Goal: Task Accomplishment & Management: Manage account settings

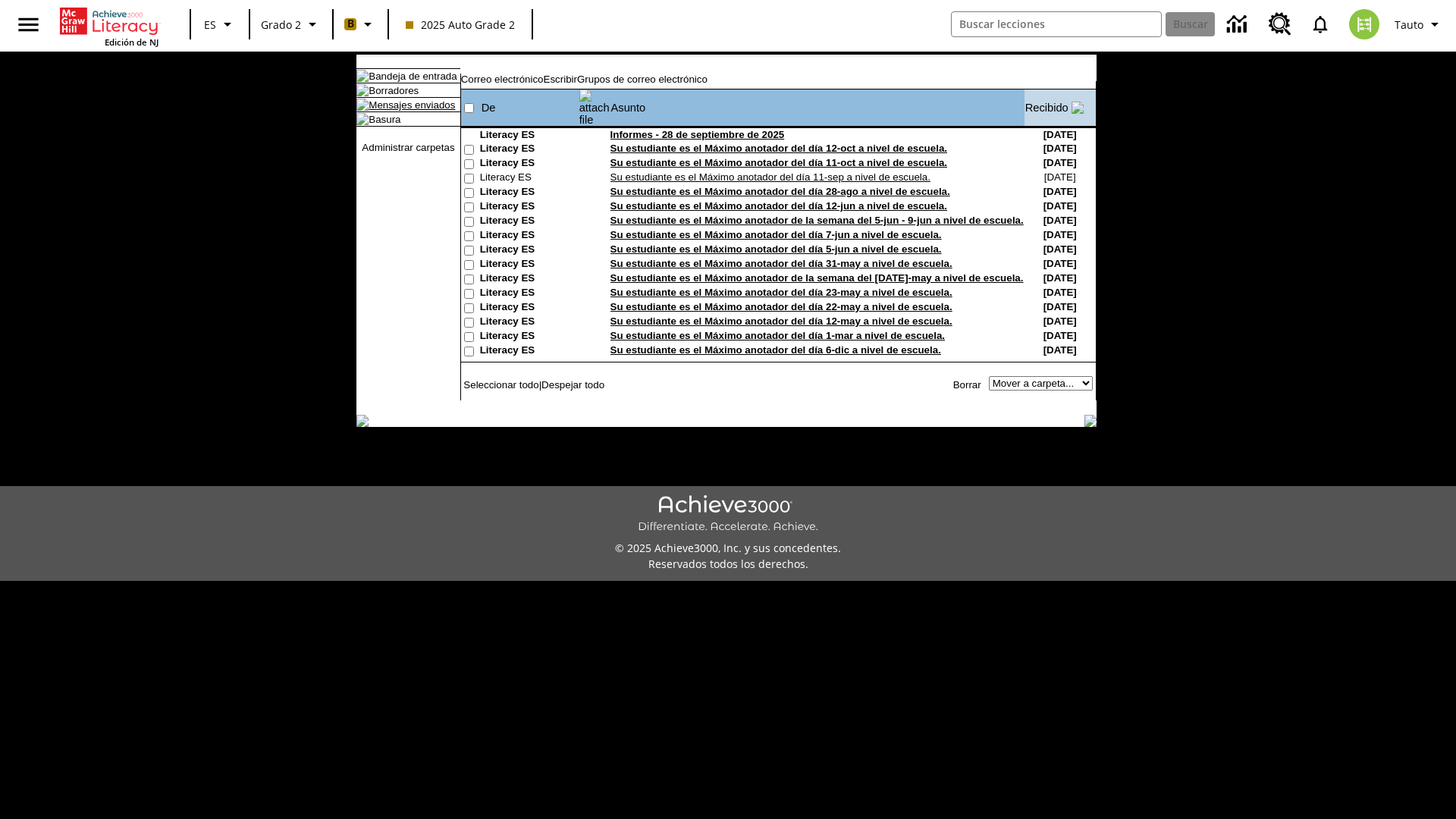
click at [405, 111] on link "Mensajes enviados" at bounding box center [411, 105] width 87 height 12
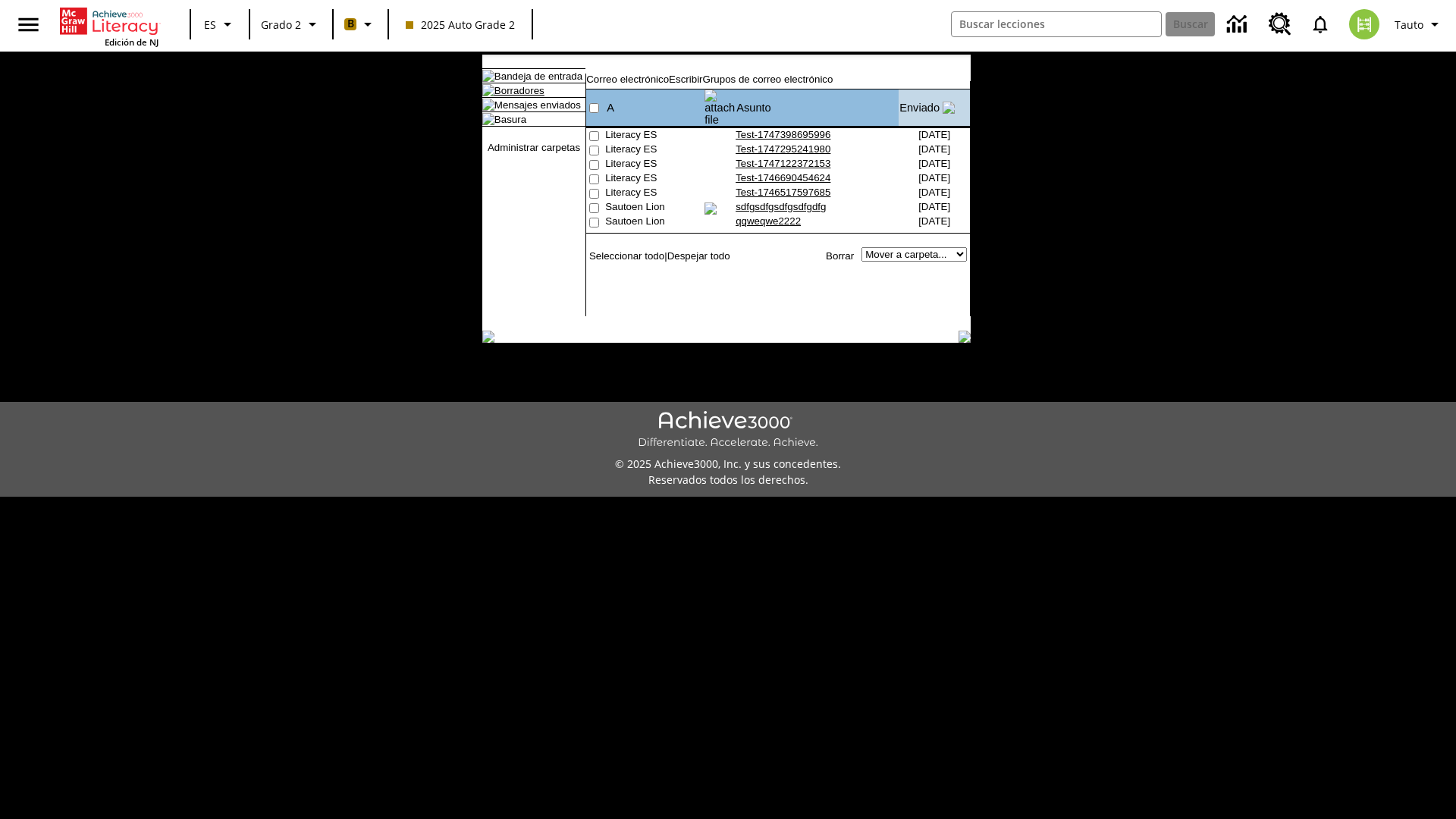
click at [507, 97] on link "Borradores" at bounding box center [520, 91] width 50 height 12
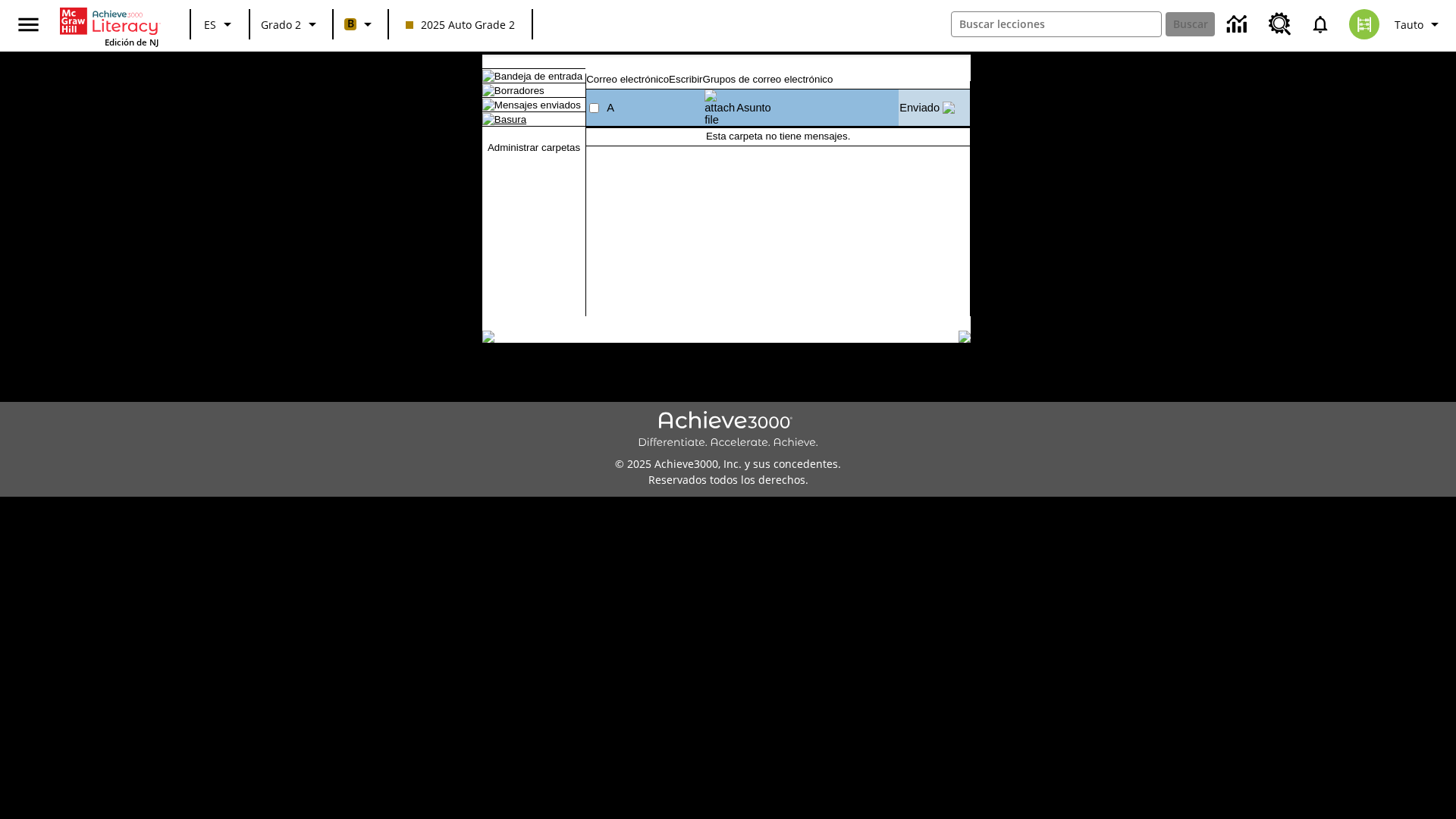
click at [498, 125] on link "Basura" at bounding box center [511, 119] width 32 height 12
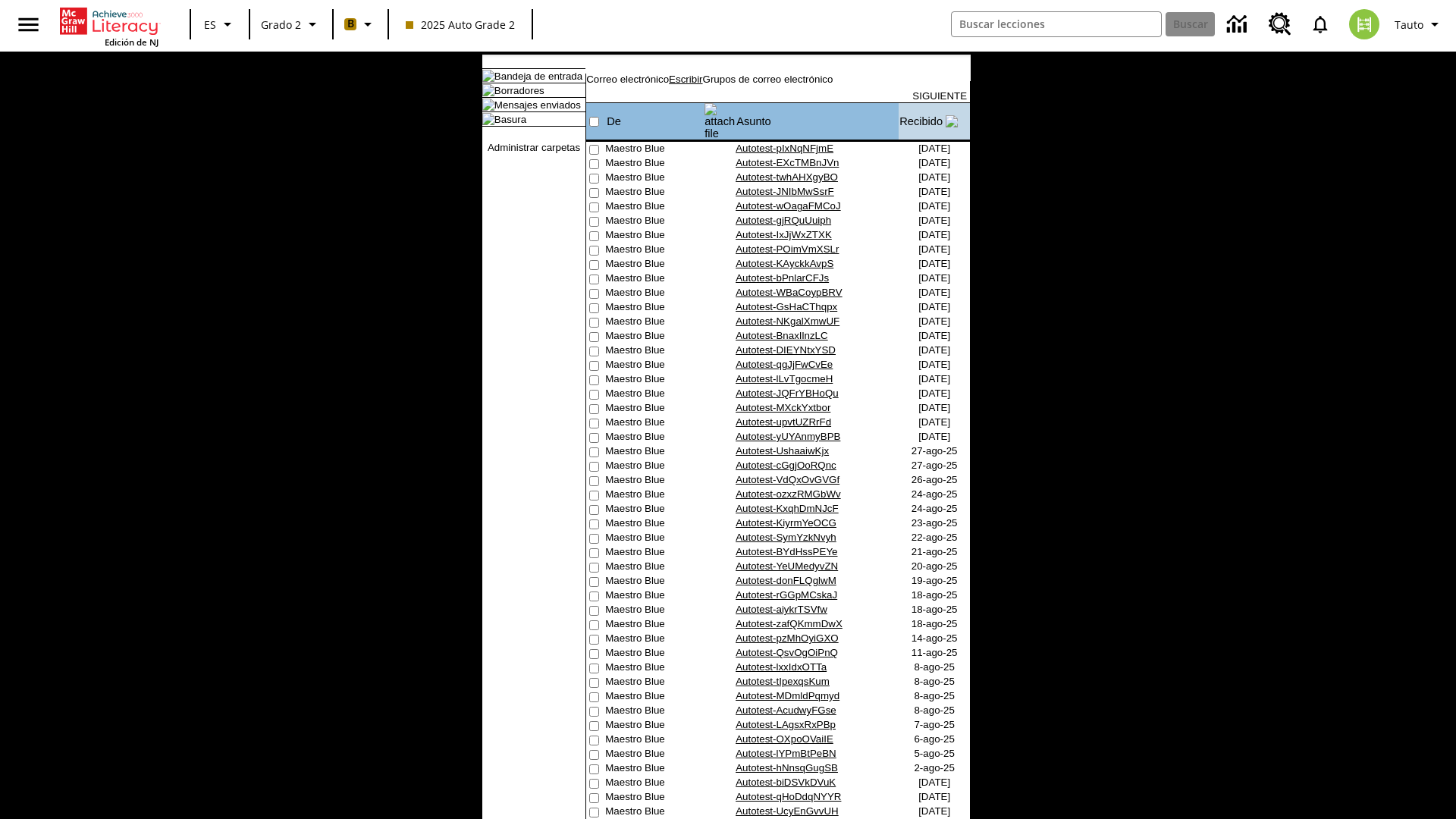
click at [702, 85] on link "Escribir" at bounding box center [686, 79] width 34 height 12
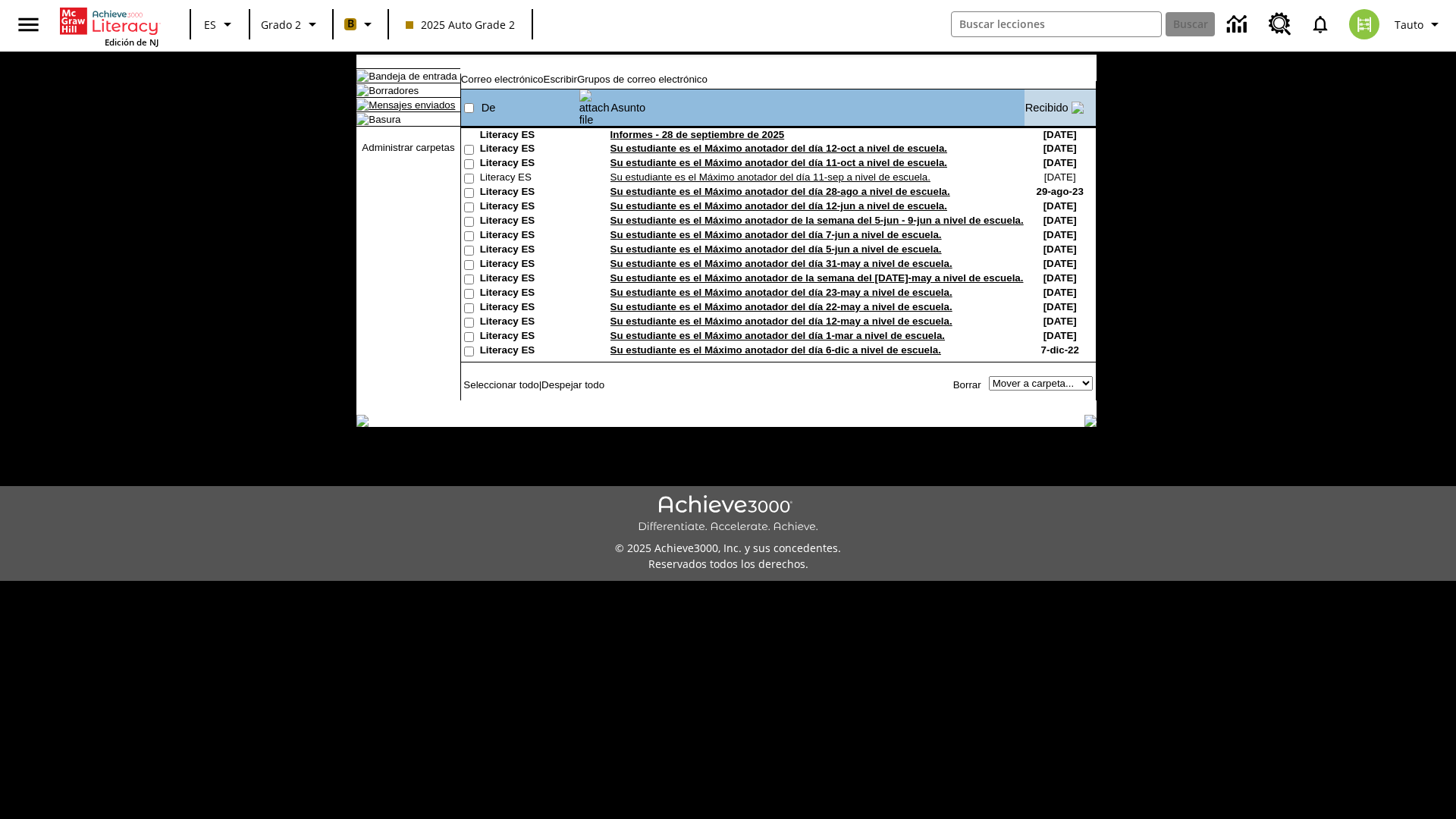
click at [405, 111] on link "Mensajes enviados" at bounding box center [411, 105] width 87 height 12
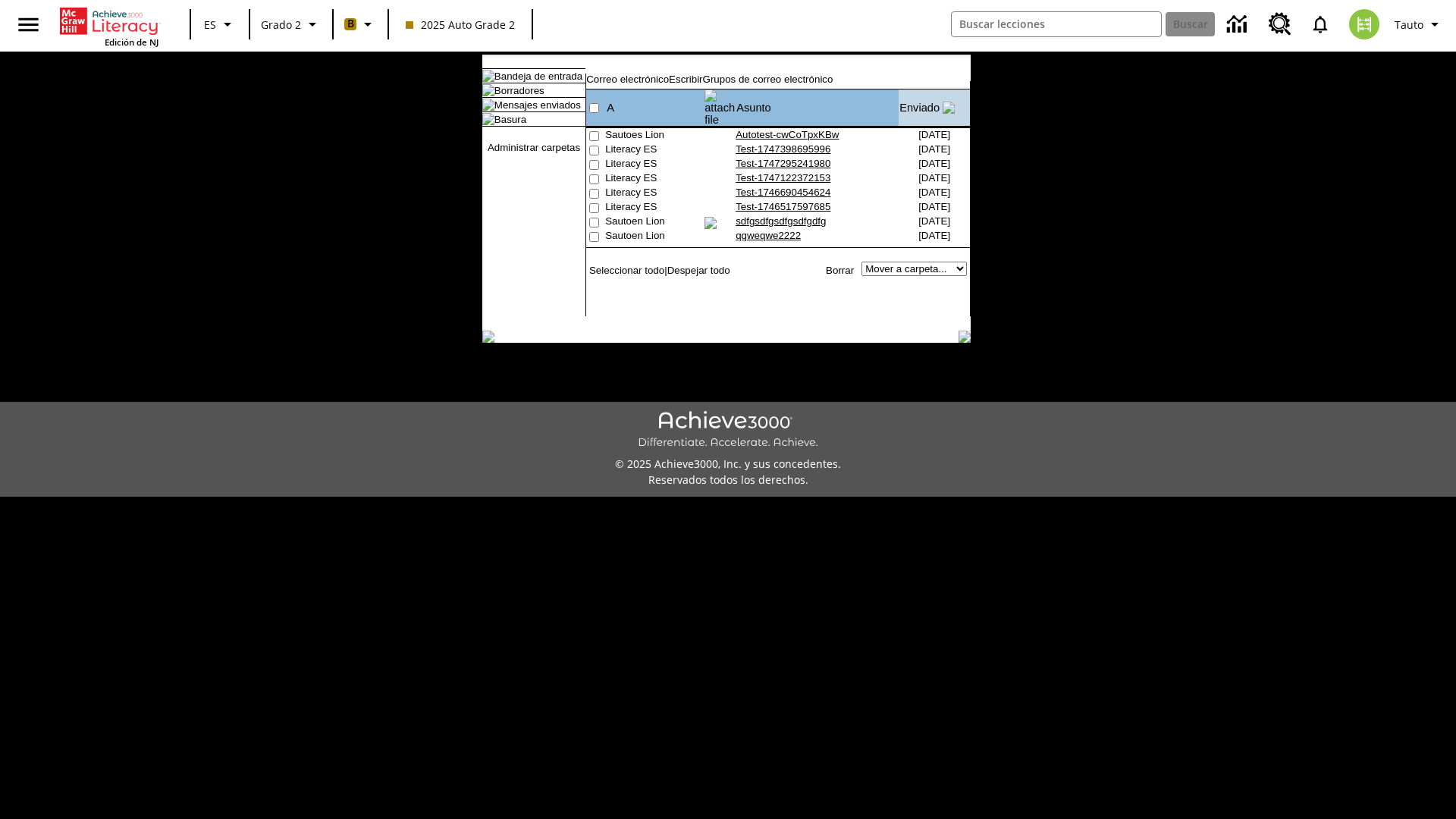
click at [592, 131] on input"] "checkbox" at bounding box center [595, 136] width 10 height 10
checkbox input"] "true"
click at [842, 268] on link "Borrar" at bounding box center [839, 271] width 28 height 12
